Goal: Information Seeking & Learning: Learn about a topic

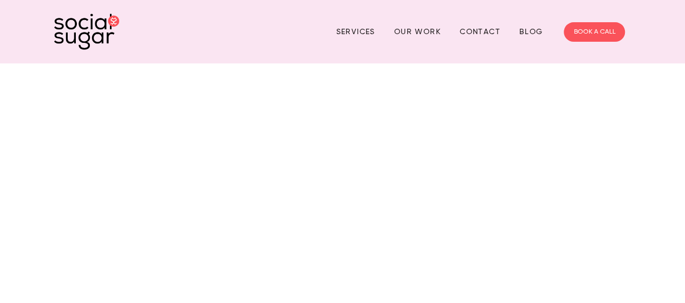
click at [83, 22] on img at bounding box center [86, 32] width 65 height 36
click at [346, 29] on link "Services" at bounding box center [355, 31] width 39 height 17
